Goal: Information Seeking & Learning: Learn about a topic

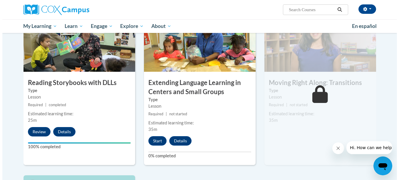
scroll to position [348, 0]
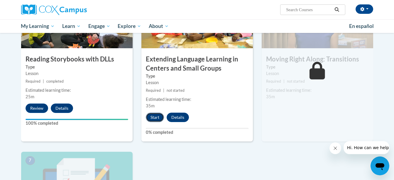
click at [154, 117] on button "Start" at bounding box center [155, 116] width 18 height 9
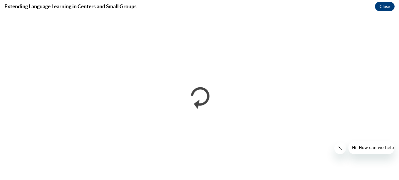
scroll to position [0, 0]
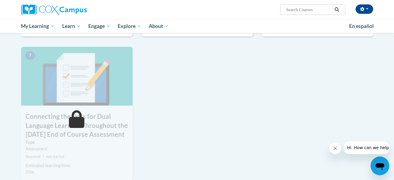
scroll to position [458, 0]
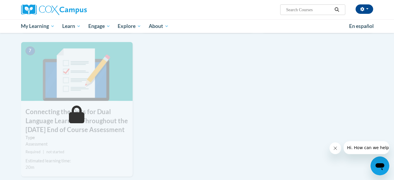
click at [70, 85] on img at bounding box center [77, 71] width 112 height 59
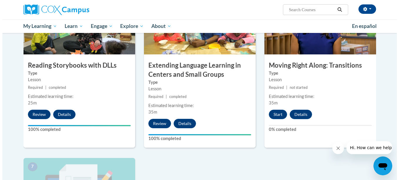
scroll to position [348, 0]
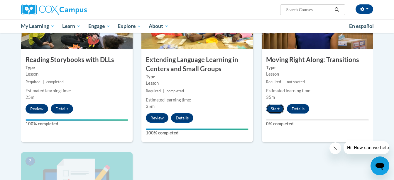
click at [273, 109] on button "Start" at bounding box center [275, 108] width 18 height 9
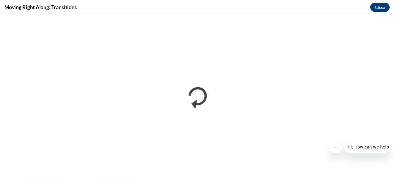
scroll to position [0, 0]
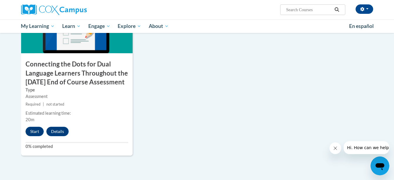
scroll to position [509, 0]
